Goal: Task Accomplishment & Management: Understand process/instructions

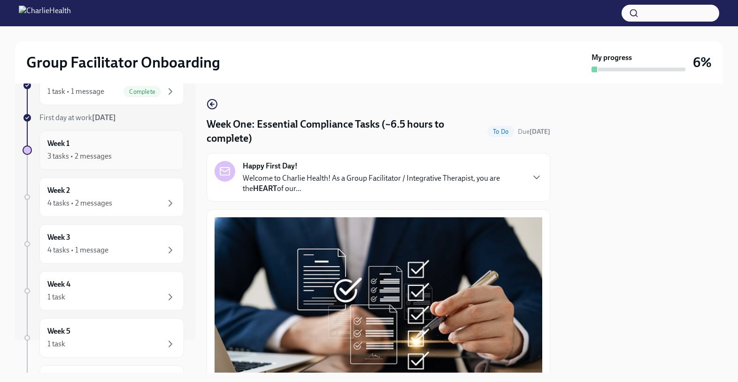
click at [83, 151] on div "3 tasks • 2 messages" at bounding box center [79, 156] width 64 height 10
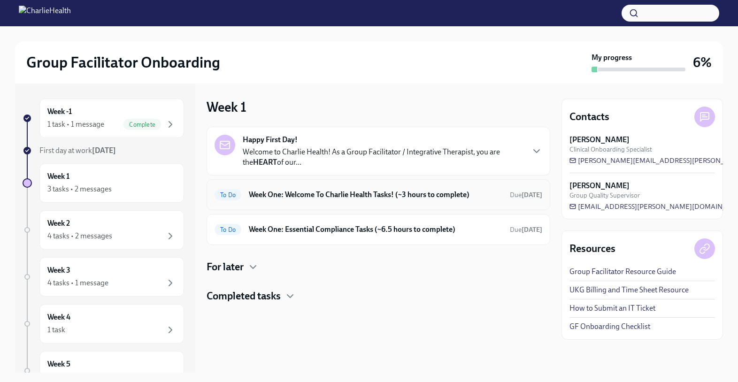
click at [323, 191] on h6 "Week One: Welcome To Charlie Health Tasks! (~3 hours to complete)" at bounding box center [375, 195] width 253 height 10
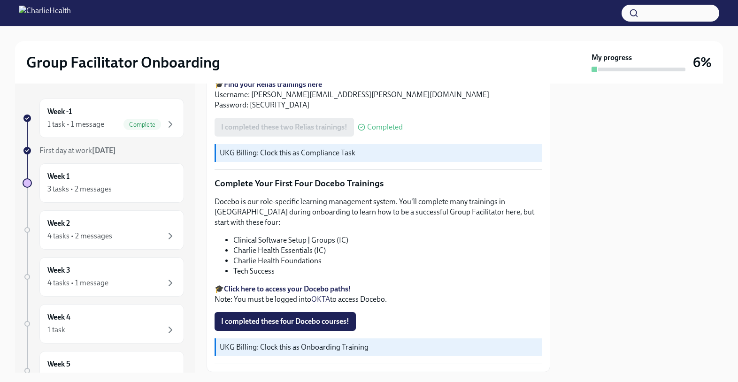
scroll to position [1191, 0]
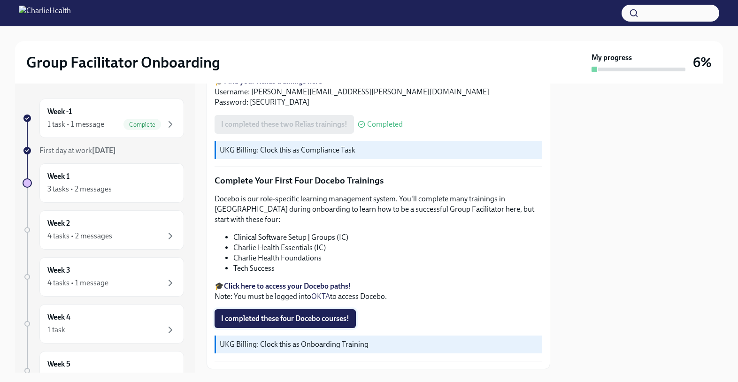
click at [335, 314] on span "I completed these four Docebo courses!" at bounding box center [285, 318] width 128 height 9
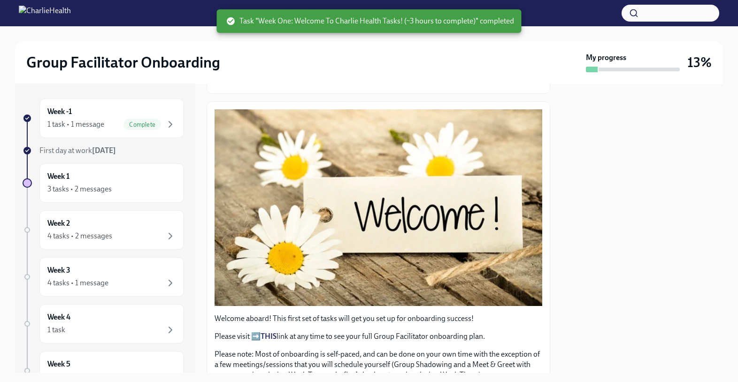
scroll to position [0, 0]
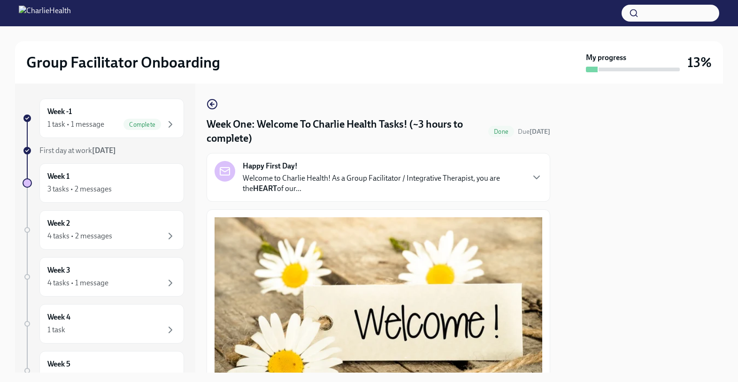
click at [457, 183] on p "Welcome to Charlie Health! As a Group Facilitator / Integrative Therapist, you …" at bounding box center [383, 183] width 281 height 21
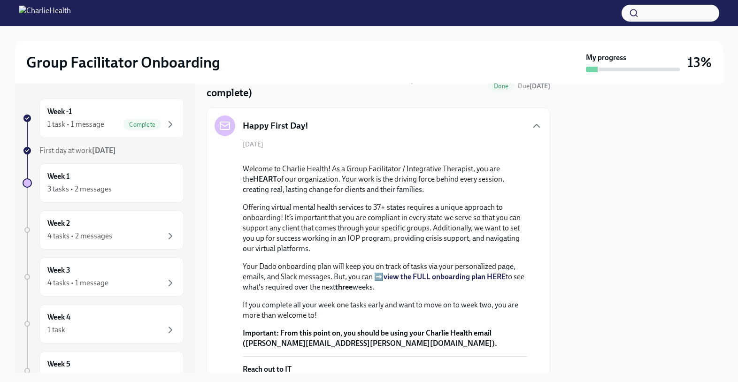
scroll to position [46, 0]
click at [535, 126] on icon "button" at bounding box center [536, 124] width 11 height 11
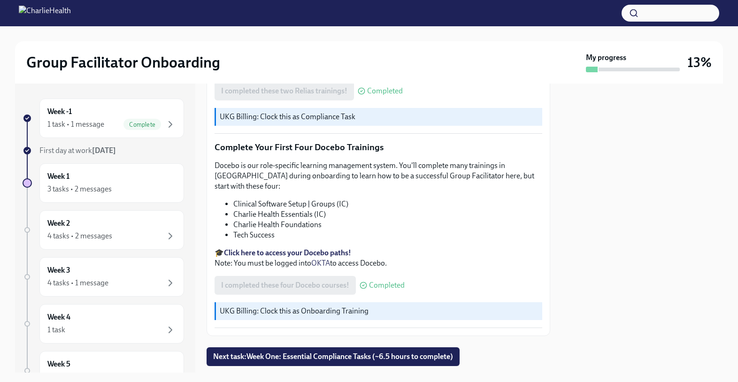
scroll to position [1228, 0]
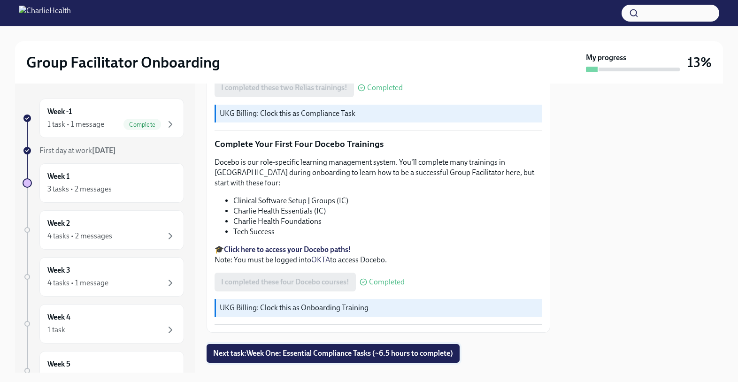
click at [431, 349] on span "Next task : Week One: Essential Compliance Tasks (~6.5 hours to complete)" at bounding box center [333, 353] width 240 height 9
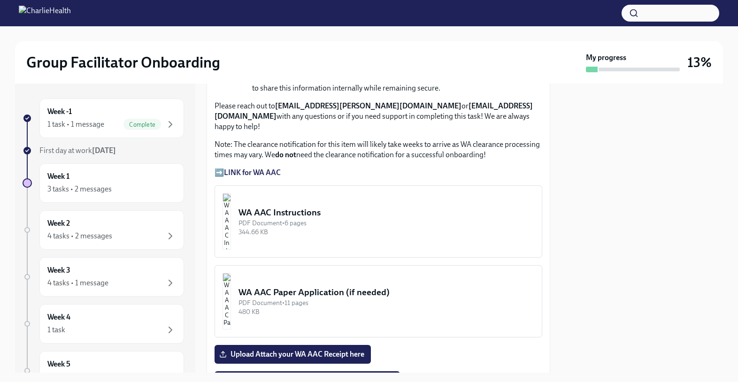
scroll to position [762, 0]
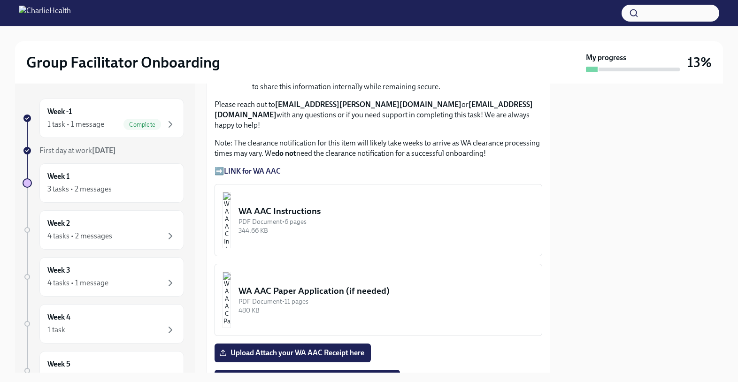
click at [297, 184] on button "WA AAC Instructions PDF Document • 6 pages 344.66 KB" at bounding box center [378, 220] width 328 height 72
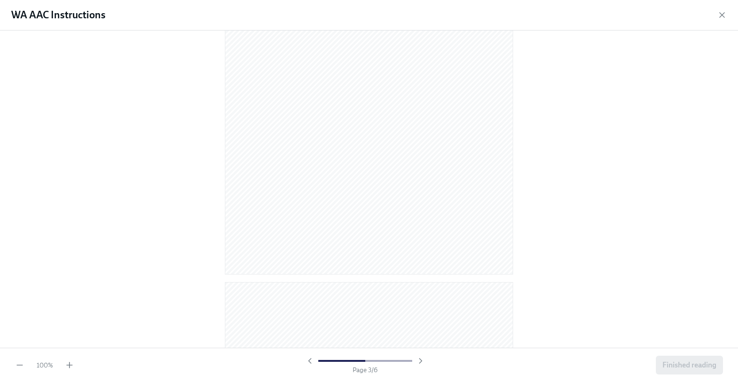
scroll to position [0, 0]
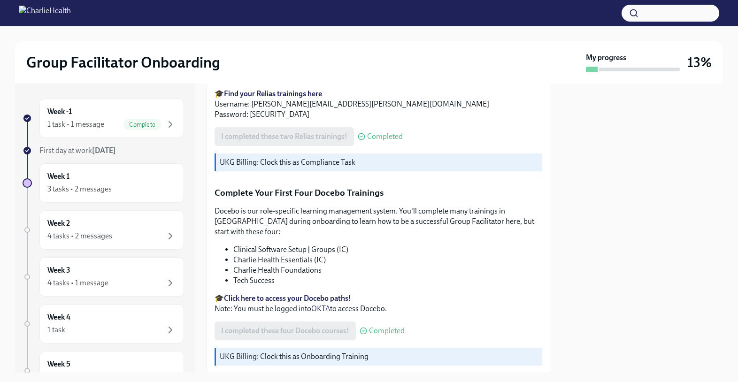
scroll to position [1228, 0]
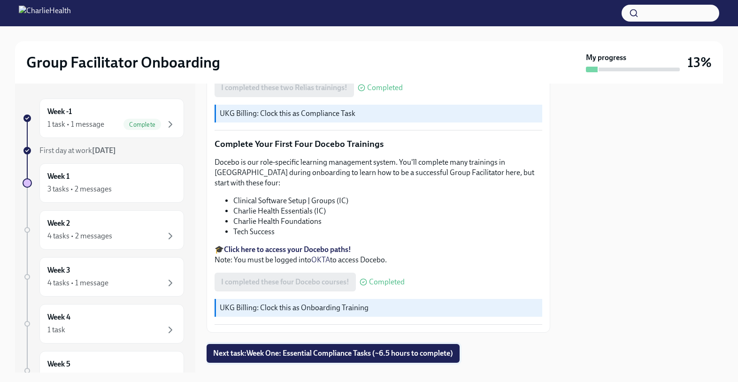
click at [357, 349] on span "Next task : Week One: Essential Compliance Tasks (~6.5 hours to complete)" at bounding box center [333, 353] width 240 height 9
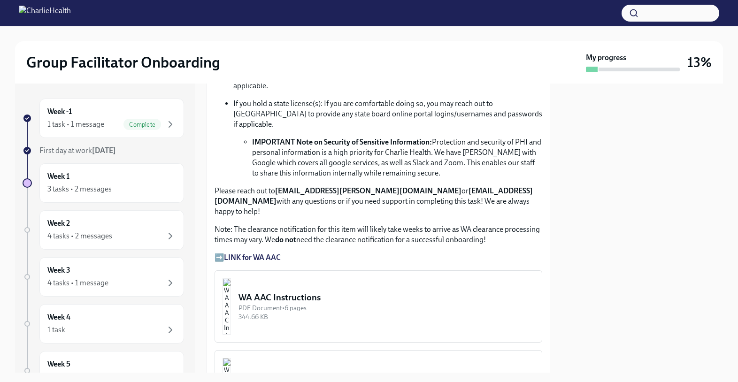
scroll to position [679, 0]
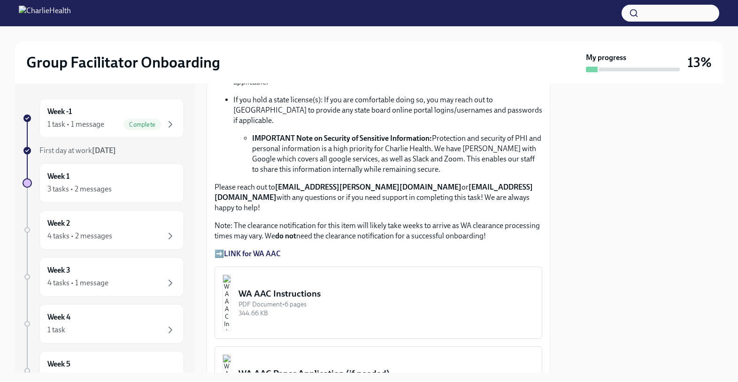
click at [251, 249] on strong "LINK for WA AAC" at bounding box center [252, 253] width 57 height 9
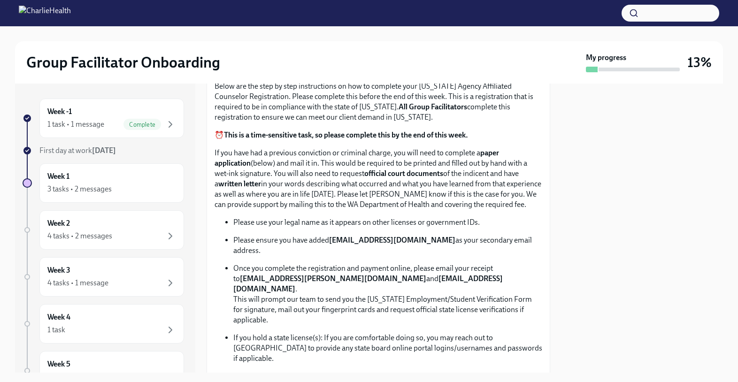
scroll to position [442, 0]
click at [347, 241] on strong "[EMAIL_ADDRESS][DOMAIN_NAME]" at bounding box center [392, 239] width 126 height 9
click at [356, 240] on strong "[EMAIL_ADDRESS][DOMAIN_NAME]" at bounding box center [392, 239] width 126 height 9
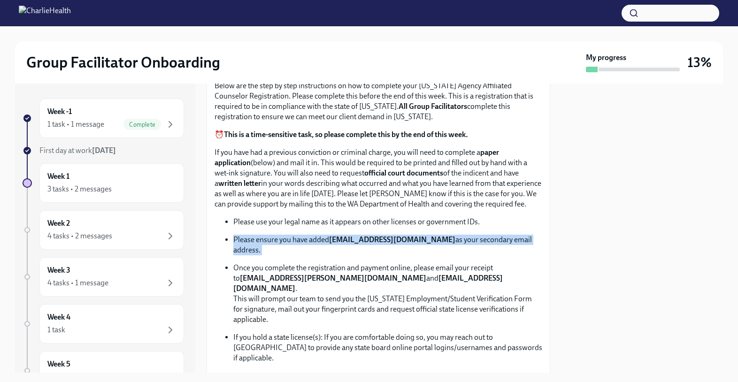
click at [356, 240] on strong "[EMAIL_ADDRESS][DOMAIN_NAME]" at bounding box center [392, 239] width 126 height 9
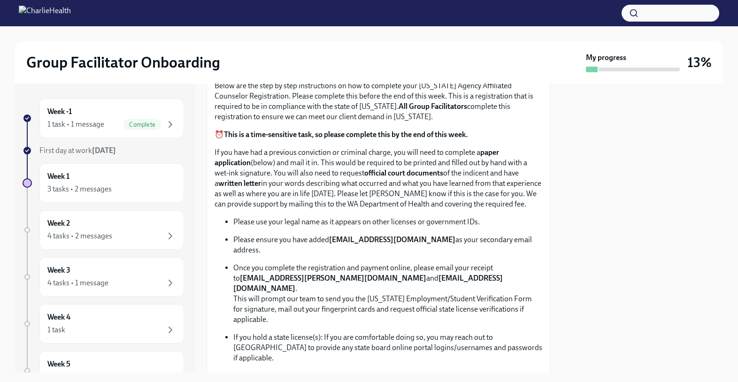
click at [350, 240] on strong "[EMAIL_ADDRESS][DOMAIN_NAME]" at bounding box center [392, 239] width 126 height 9
drag, startPoint x: 332, startPoint y: 238, endPoint x: 431, endPoint y: 240, distance: 99.0
click at [431, 240] on strong "[EMAIL_ADDRESS][DOMAIN_NAME]" at bounding box center [392, 239] width 126 height 9
copy strong "[EMAIL_ADDRESS][DOMAIN_NAME]"
click at [431, 281] on p "Once you complete the registration and payment online, please email your receip…" at bounding box center [387, 294] width 309 height 62
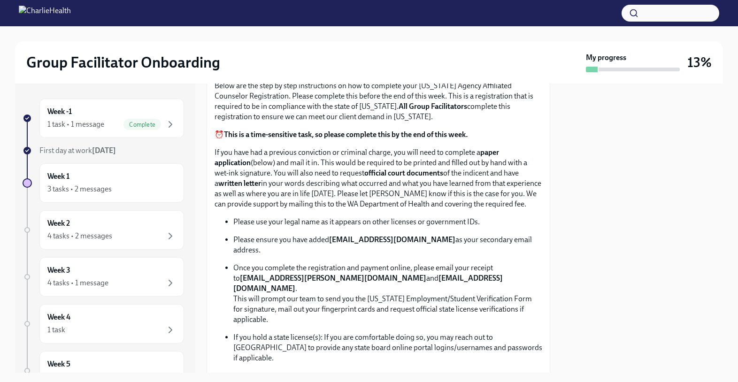
click at [240, 274] on strong "[EMAIL_ADDRESS][PERSON_NAME][DOMAIN_NAME]" at bounding box center [333, 278] width 186 height 9
drag, startPoint x: 232, startPoint y: 268, endPoint x: 352, endPoint y: 268, distance: 120.1
click at [352, 268] on ul "Please use your legal name as it appears on other licenses or government IDs. P…" at bounding box center [378, 314] width 328 height 195
copy strong "[EMAIL_ADDRESS][PERSON_NAME][DOMAIN_NAME]"
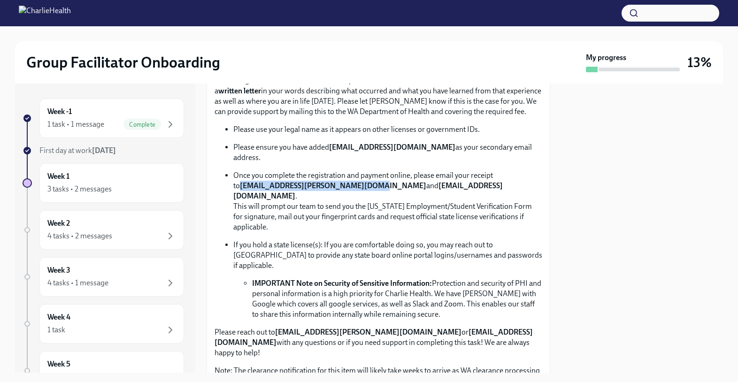
scroll to position [541, 0]
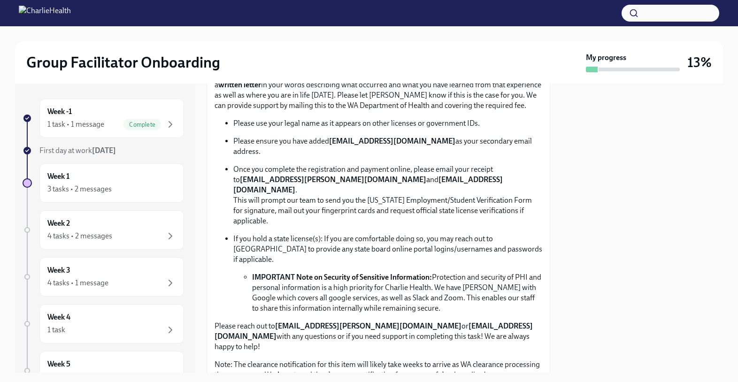
click at [440, 175] on strong "[EMAIL_ADDRESS][DOMAIN_NAME]" at bounding box center [367, 184] width 269 height 19
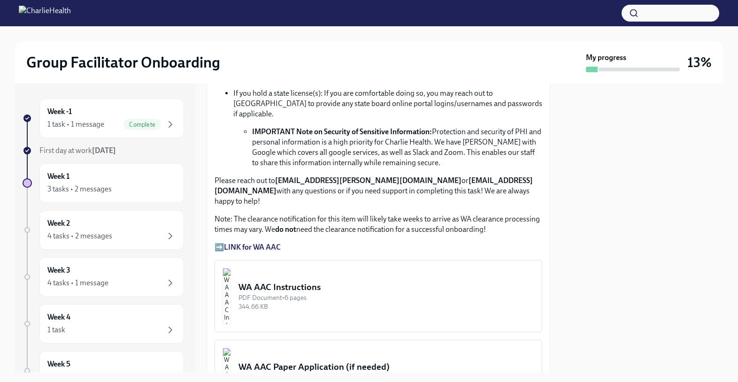
scroll to position [686, 0]
click at [287, 281] on div "WA AAC Instructions" at bounding box center [386, 287] width 296 height 12
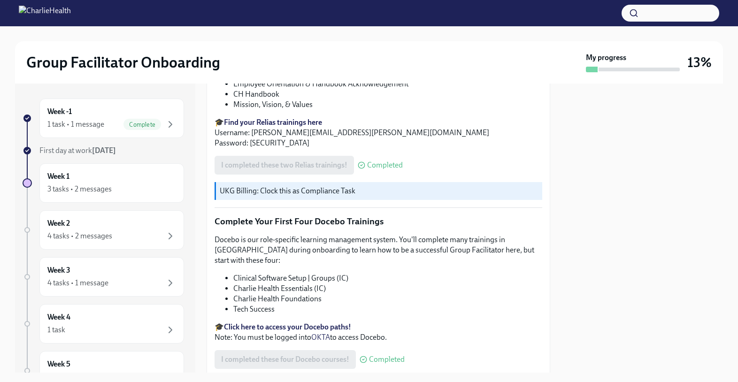
scroll to position [1228, 0]
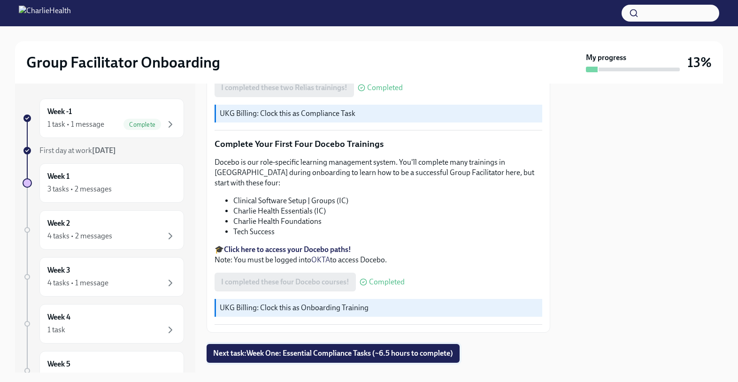
click at [322, 349] on span "Next task : Week One: Essential Compliance Tasks (~6.5 hours to complete)" at bounding box center [333, 353] width 240 height 9
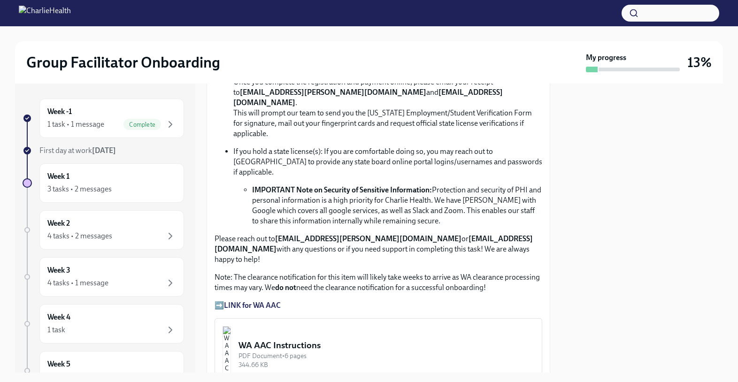
scroll to position [629, 0]
click at [264, 300] on strong "LINK for WA AAC" at bounding box center [252, 304] width 57 height 9
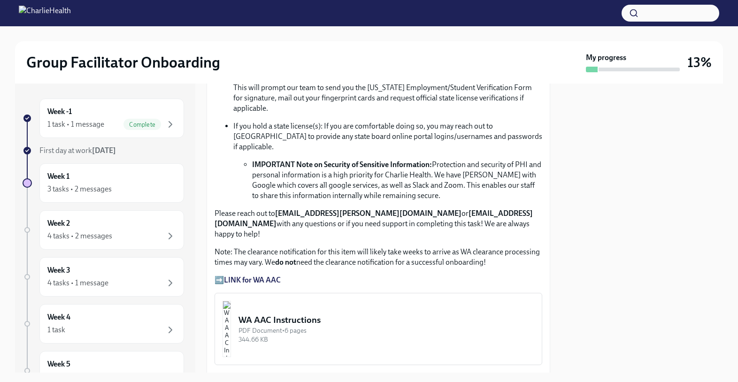
scroll to position [656, 0]
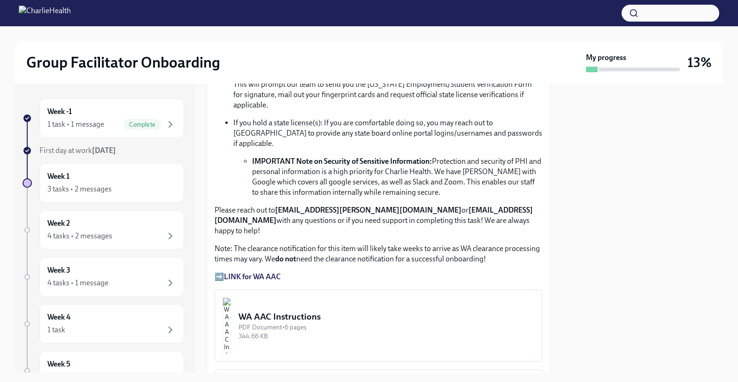
click at [429, 311] on div "WA AAC Instructions" at bounding box center [386, 317] width 296 height 12
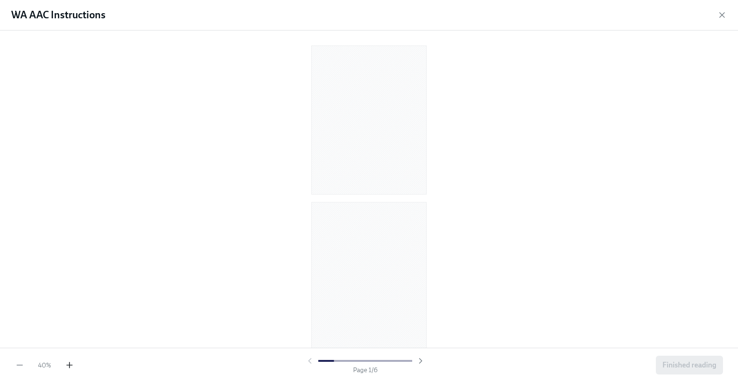
click at [67, 369] on icon "button" at bounding box center [69, 364] width 9 height 9
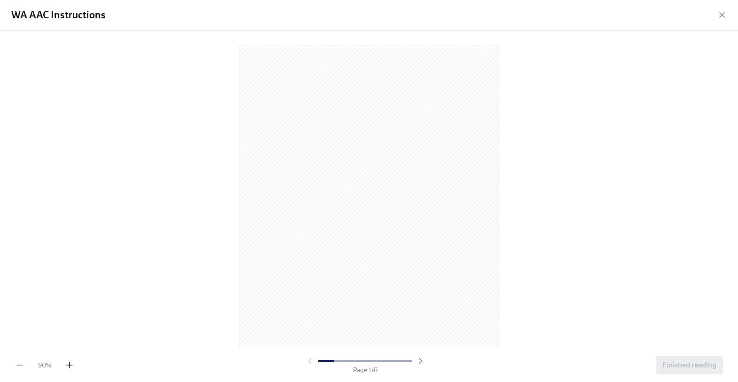
click at [67, 369] on icon "button" at bounding box center [69, 364] width 9 height 9
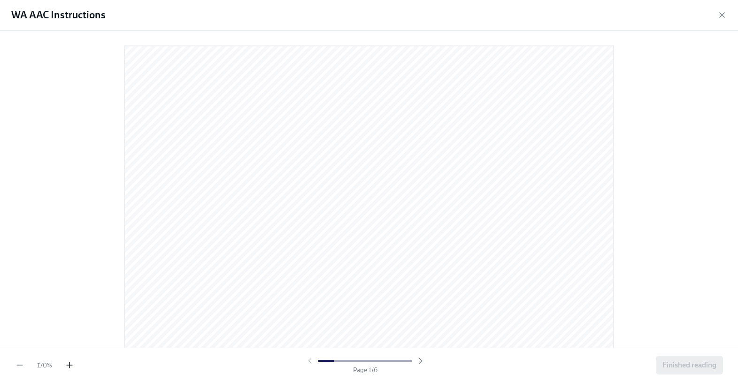
click at [67, 369] on icon "button" at bounding box center [69, 364] width 9 height 9
